Goal: Navigation & Orientation: Find specific page/section

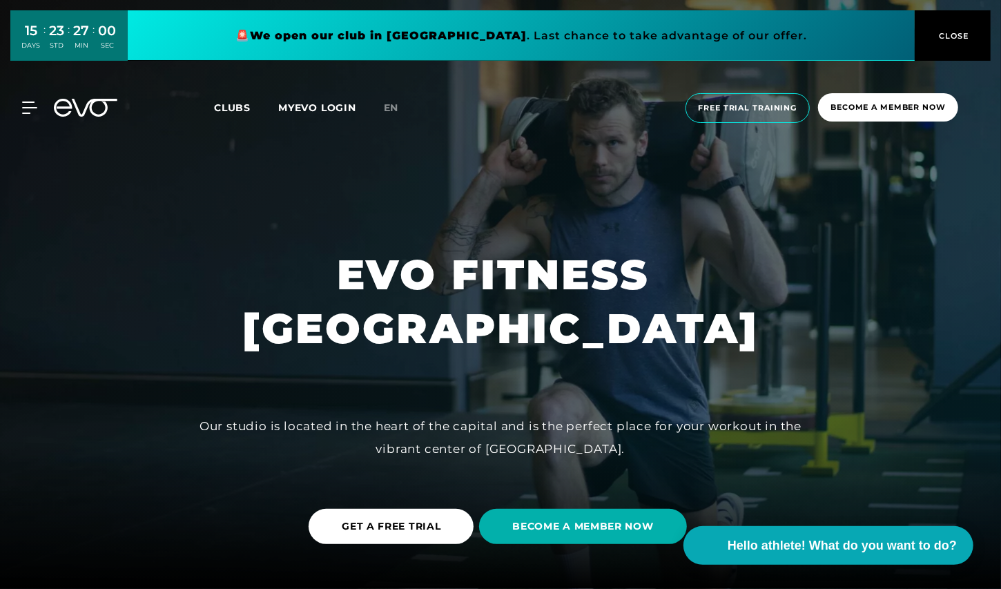
click at [462, 39] on link at bounding box center [521, 35] width 787 height 50
click at [390, 105] on span "En" at bounding box center [391, 108] width 15 height 12
click at [954, 38] on span "CLOSE" at bounding box center [953, 36] width 34 height 12
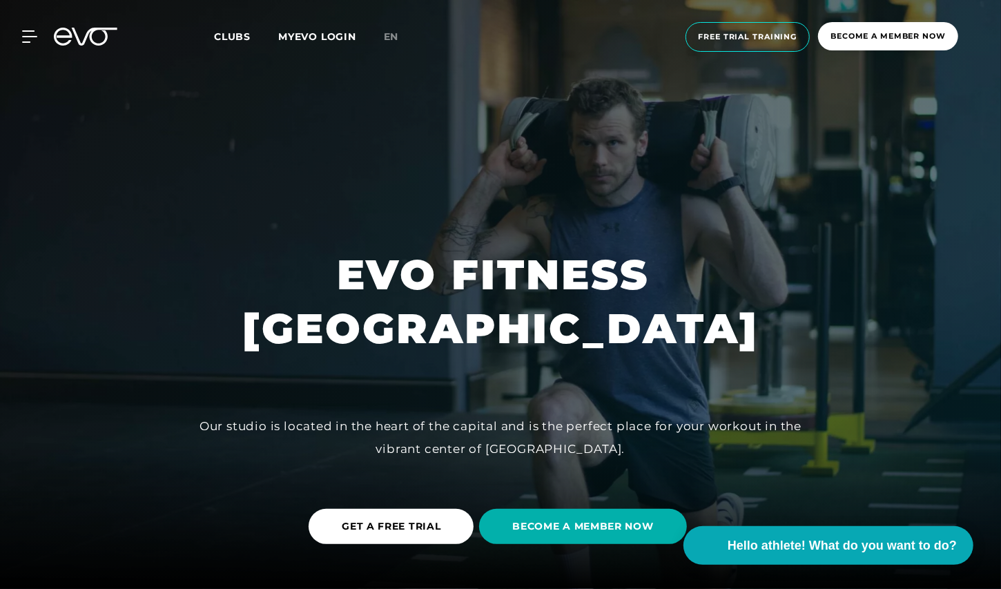
click at [329, 35] on link "MYEVO LOGIN" at bounding box center [317, 36] width 78 height 12
